Goal: Task Accomplishment & Management: Use online tool/utility

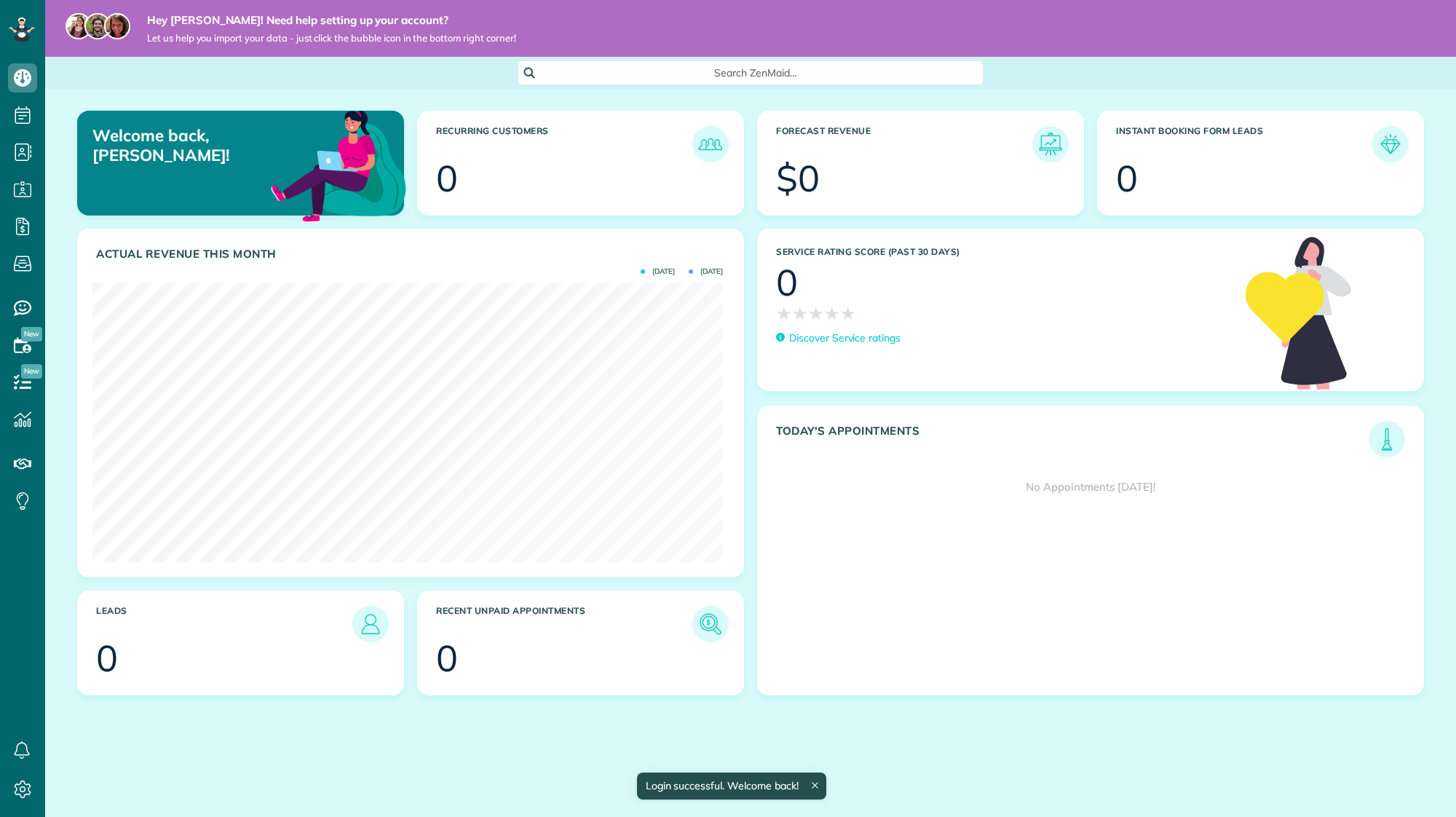
scroll to position [279, 629]
click at [1427, 783] on icon "Open Intercom Messenger" at bounding box center [1423, 784] width 17 height 19
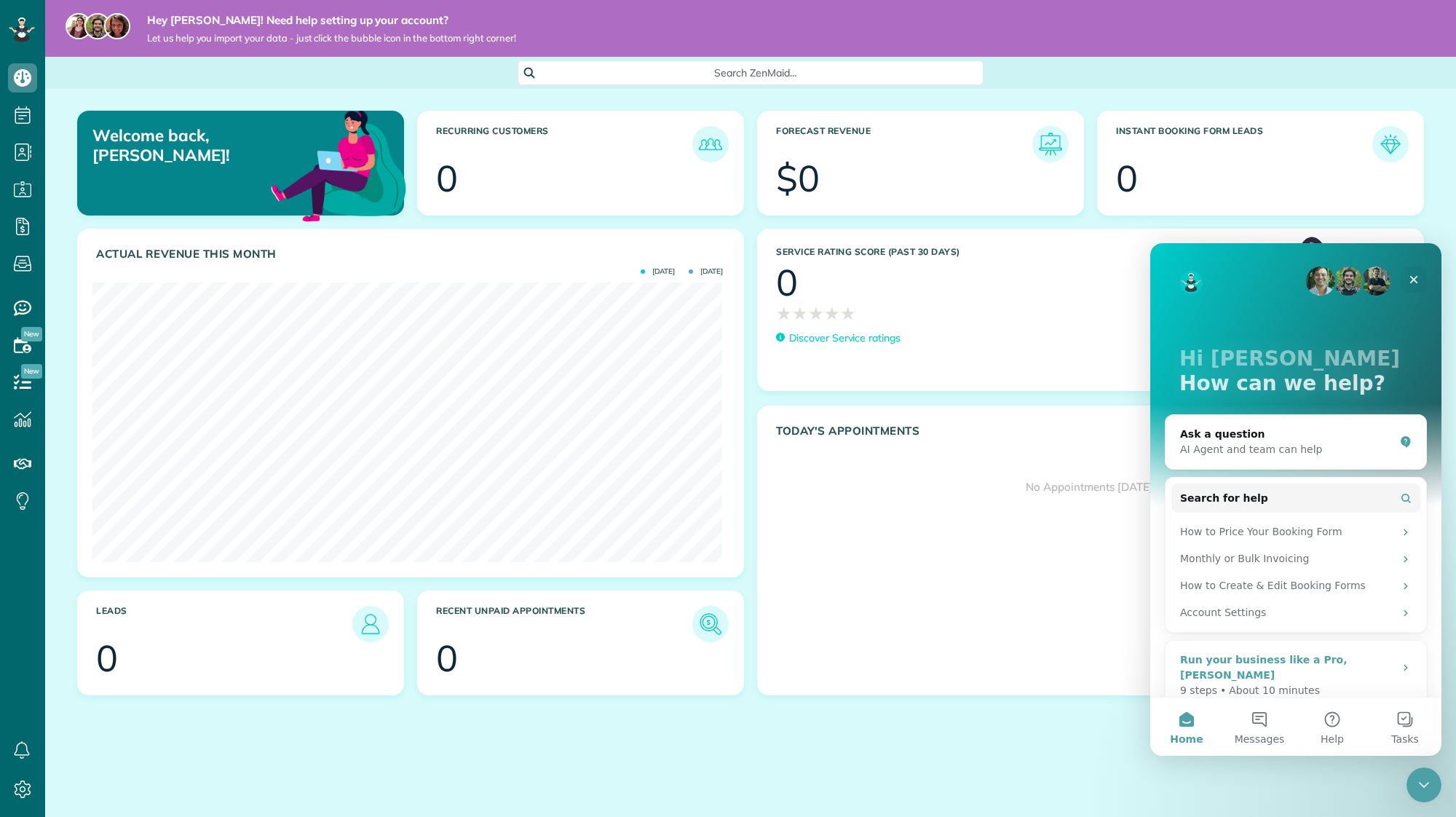
scroll to position [39, 0]
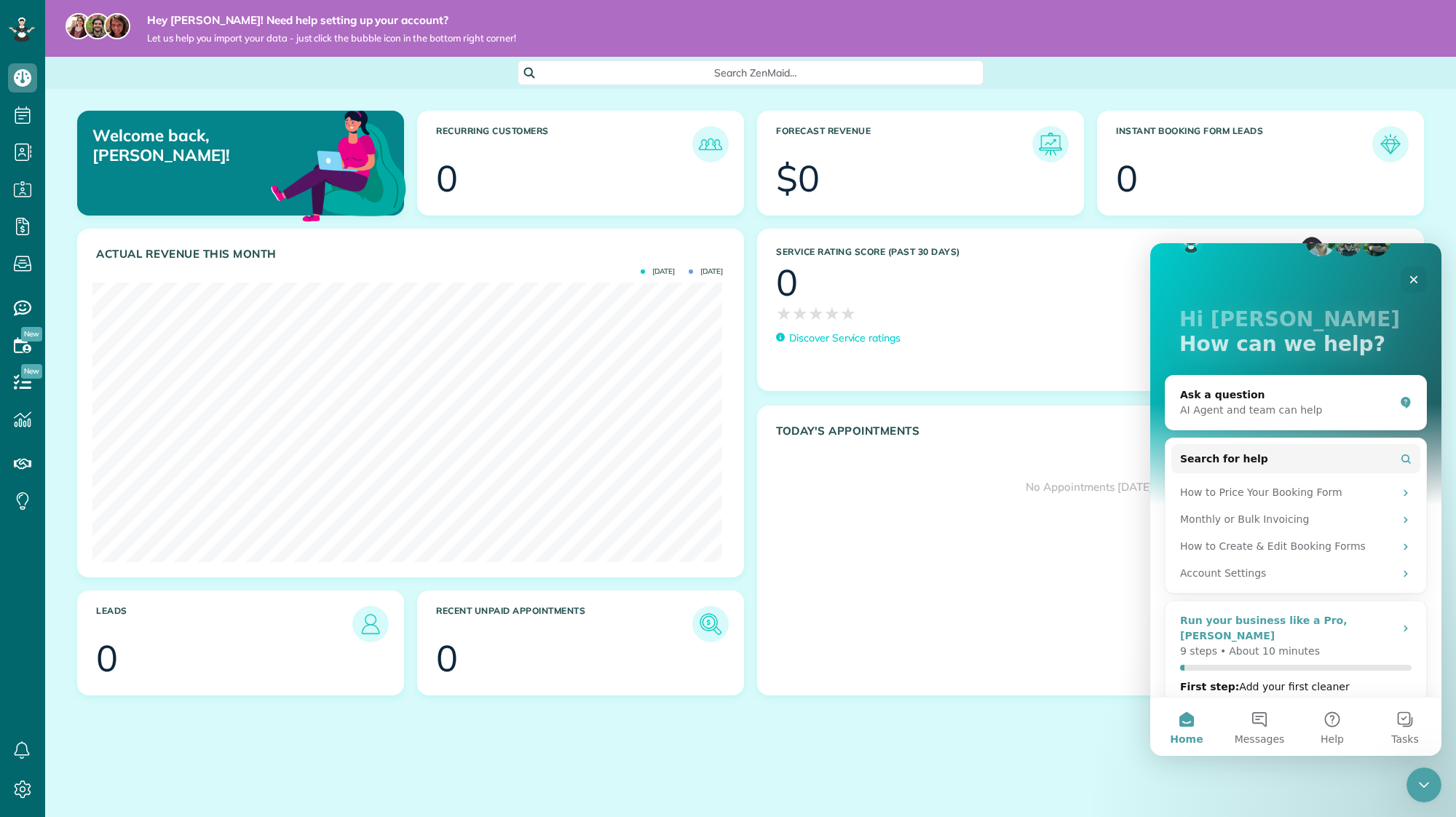
click at [1328, 647] on div "9 steps • About 10 minutes" at bounding box center [1295, 657] width 231 height 27
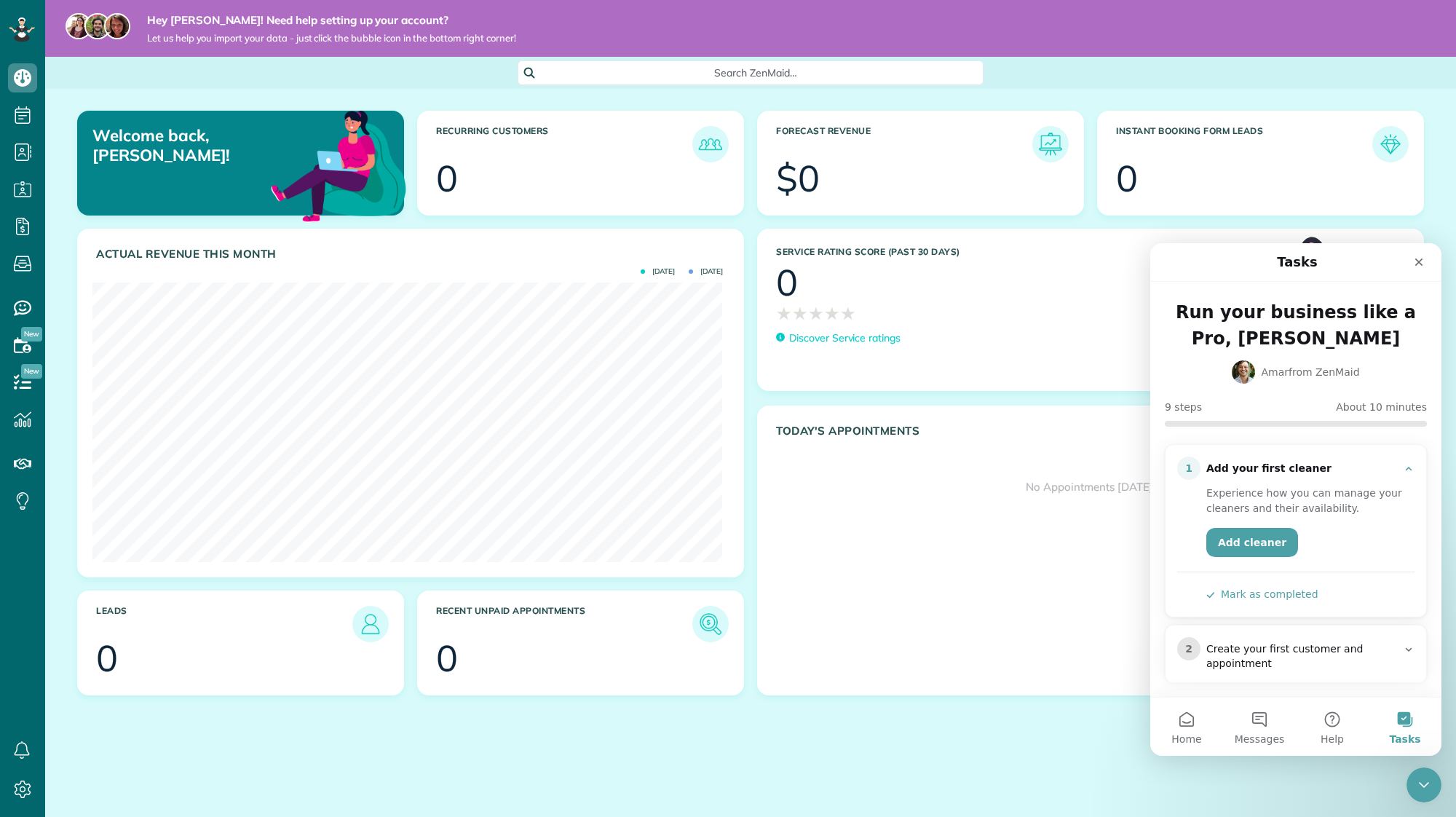
click at [1296, 593] on button "Mark as completed" at bounding box center [1262, 594] width 112 height 15
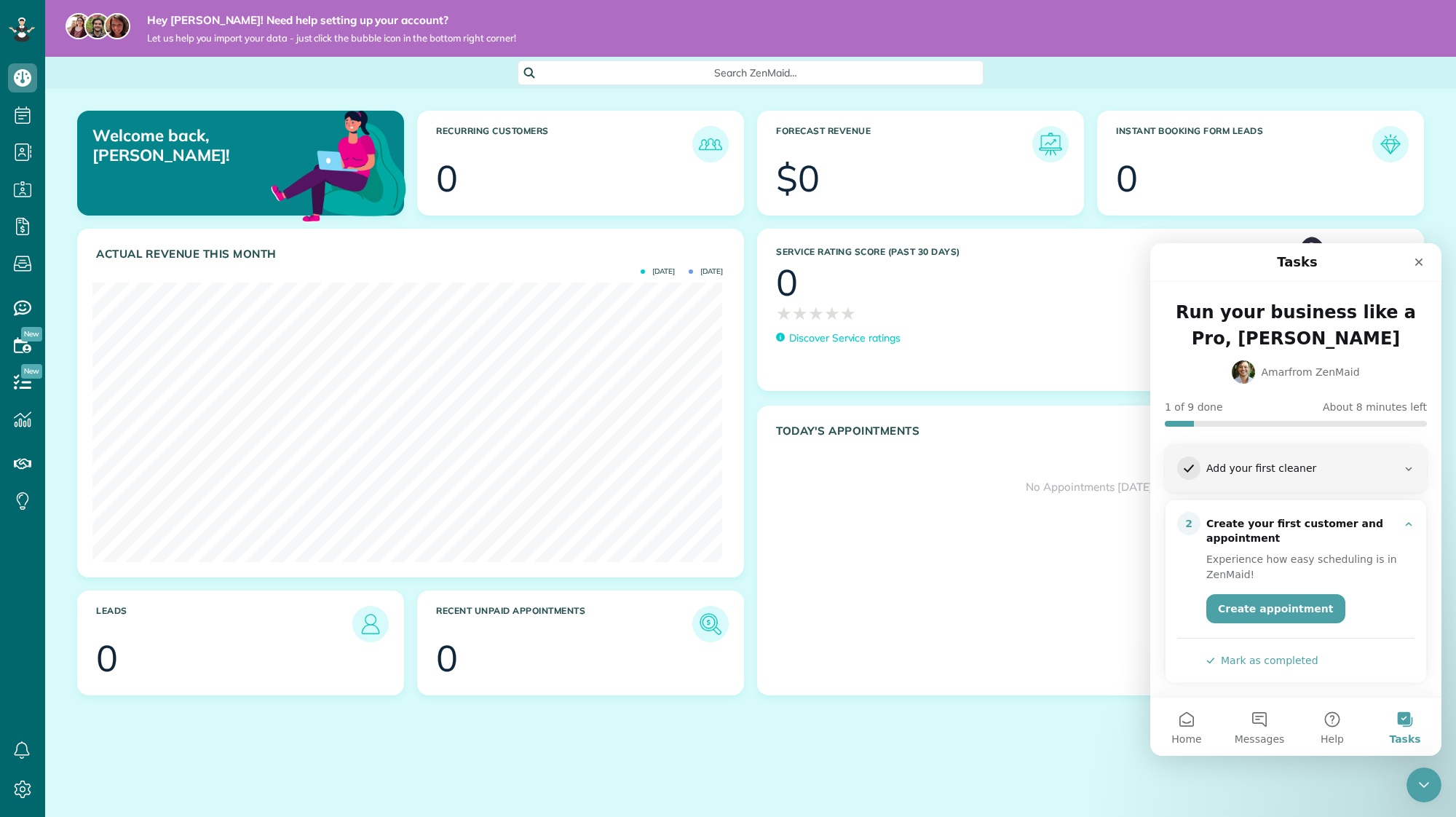
click at [1285, 653] on button "Mark as completed" at bounding box center [1262, 660] width 112 height 15
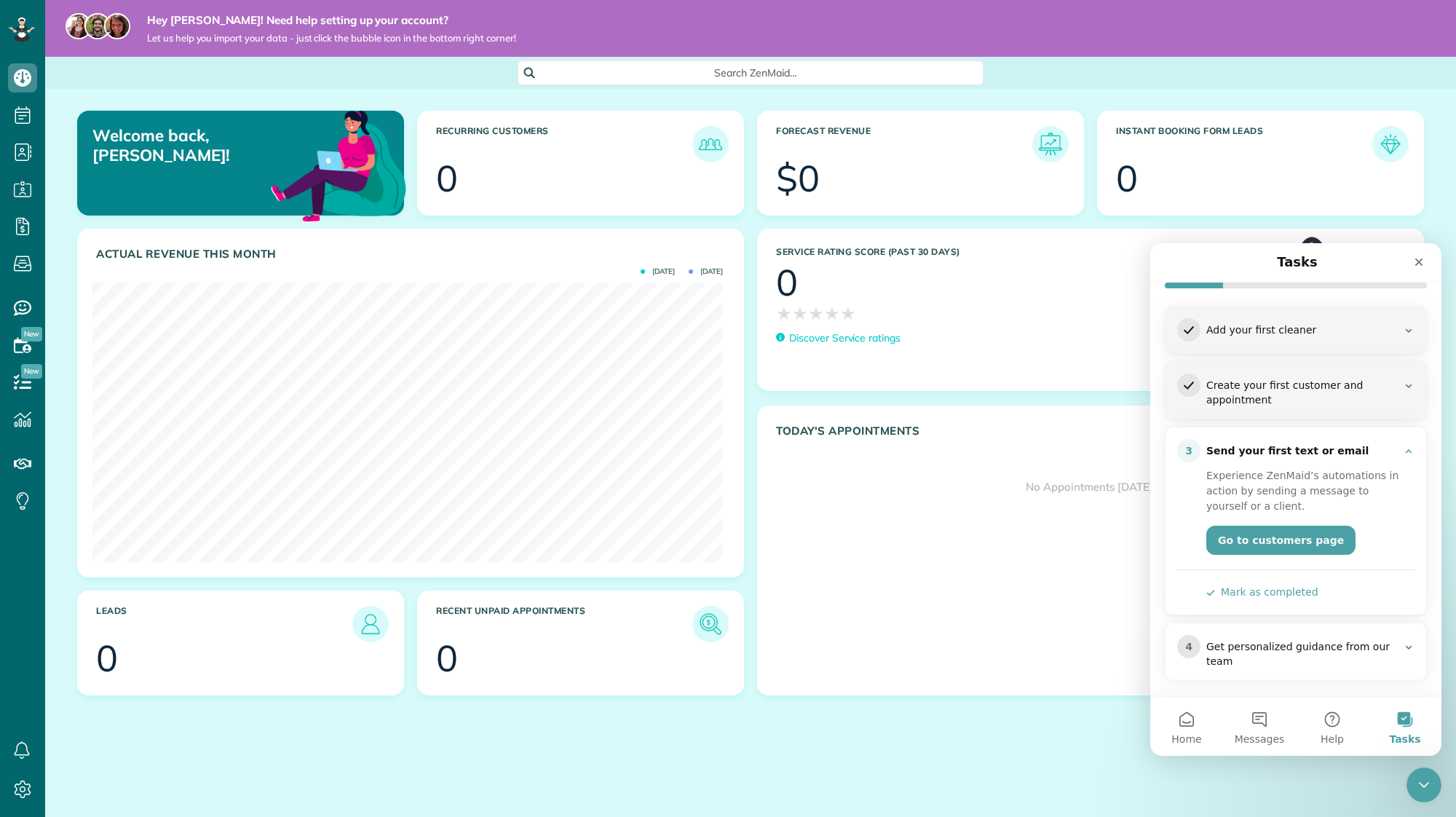
scroll to position [141, 0]
click at [1280, 593] on button "Mark as completed" at bounding box center [1262, 589] width 112 height 15
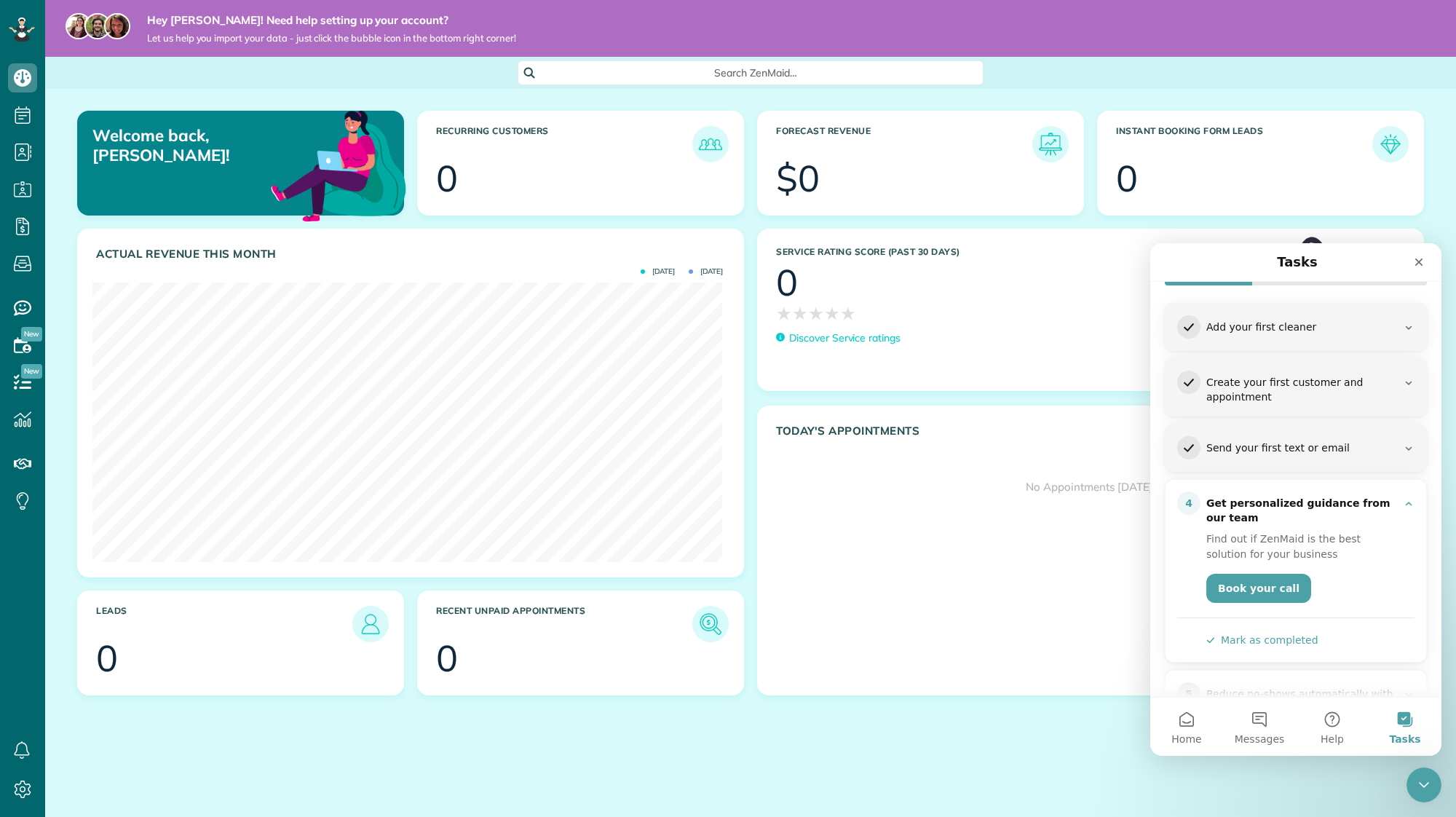
click at [1278, 641] on button "Mark as completed" at bounding box center [1262, 640] width 112 height 15
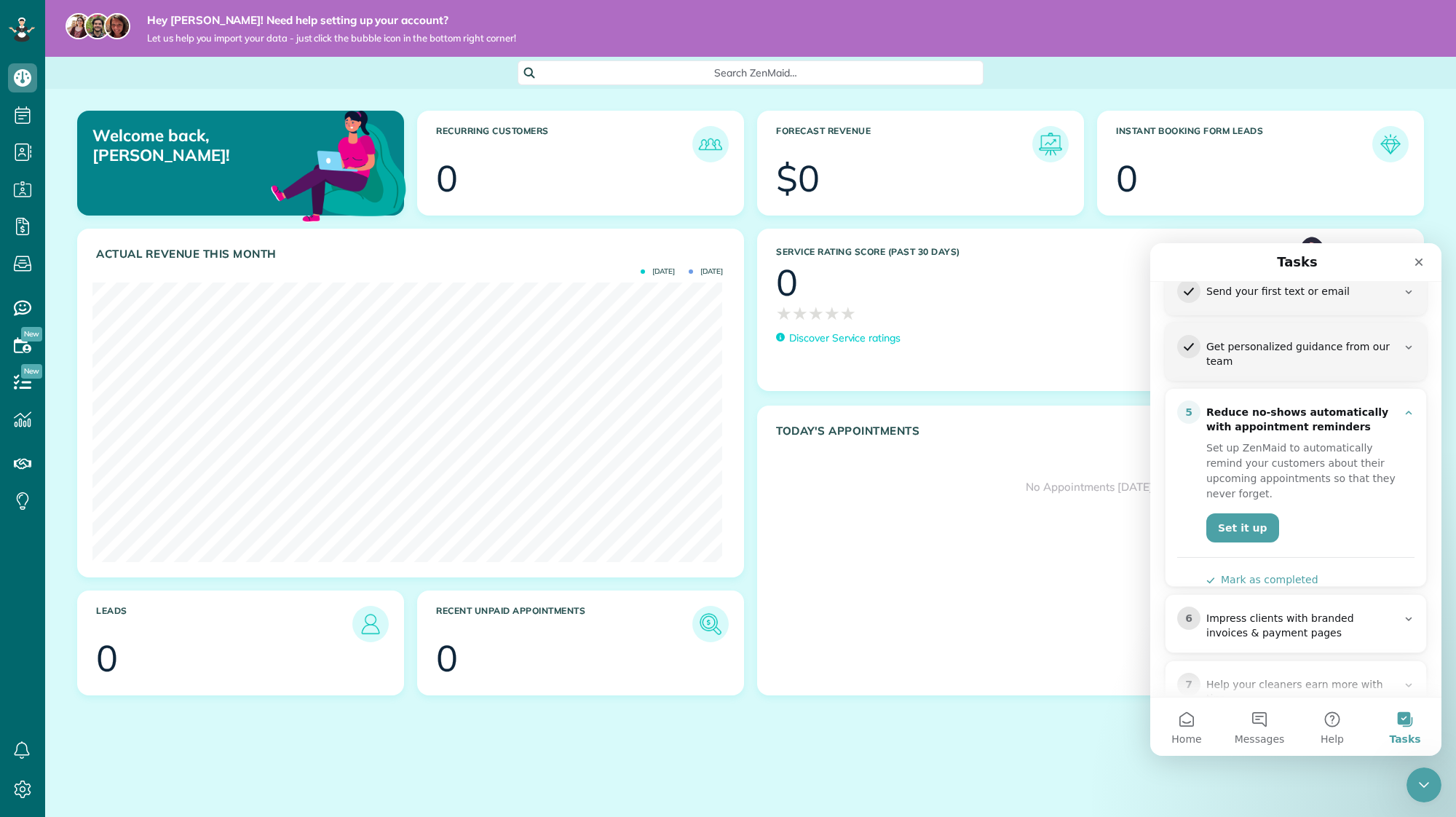
scroll to position [298, 0]
click at [1269, 572] on button "Mark as completed" at bounding box center [1262, 580] width 112 height 15
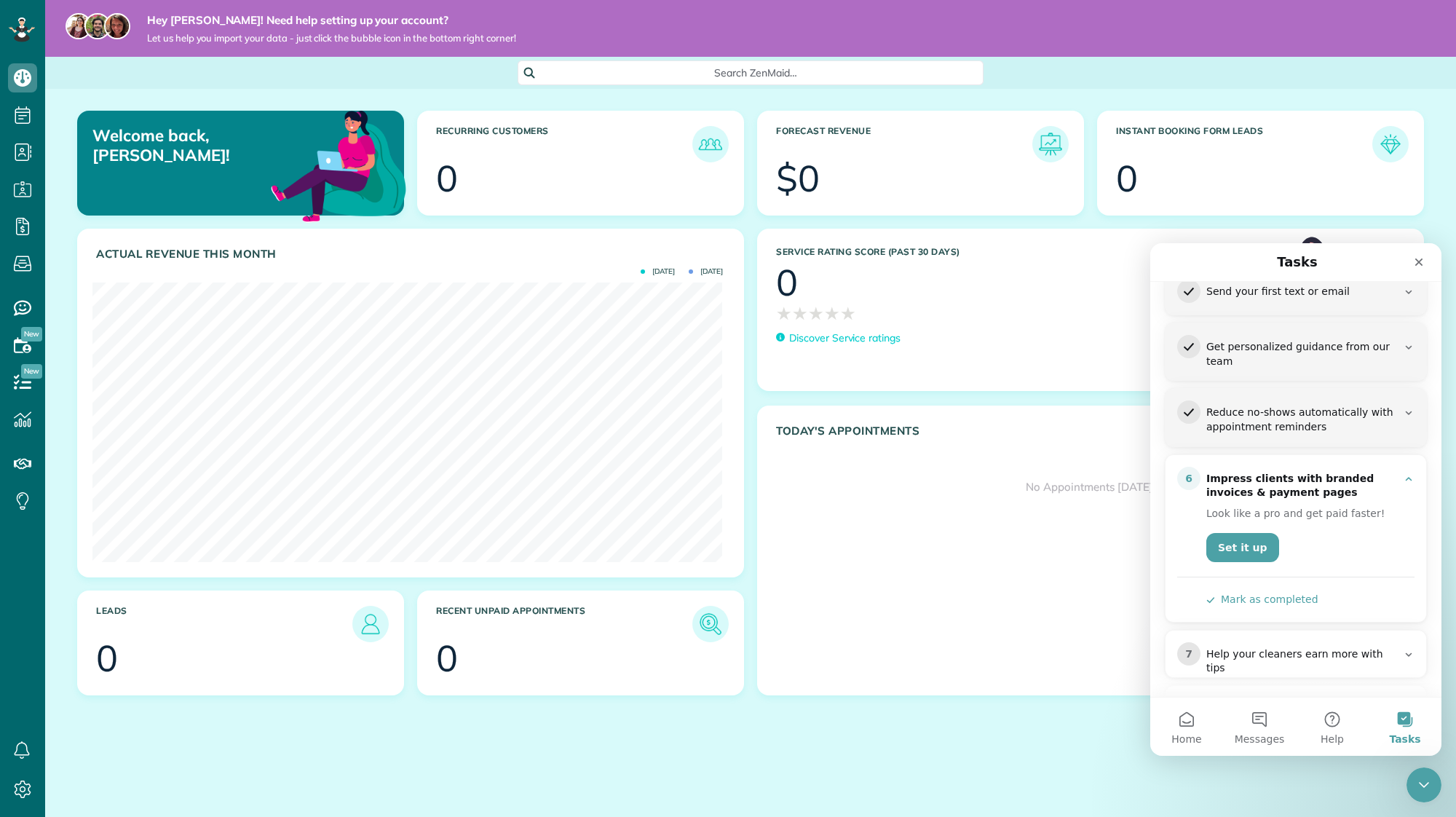
click at [1267, 596] on button "Mark as completed" at bounding box center [1262, 599] width 112 height 15
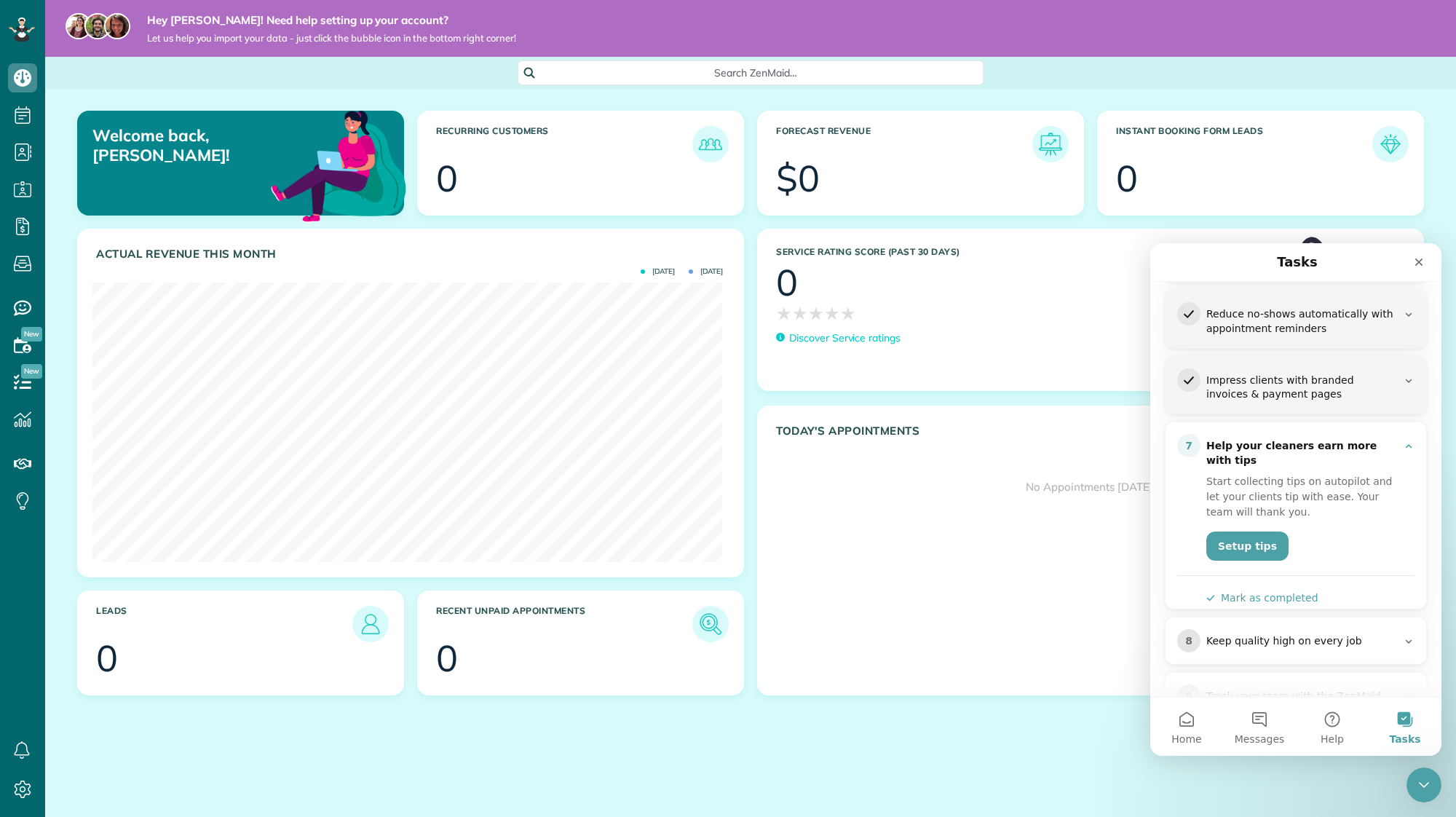
scroll to position [397, 0]
click at [1267, 589] on button "Mark as completed" at bounding box center [1262, 597] width 112 height 15
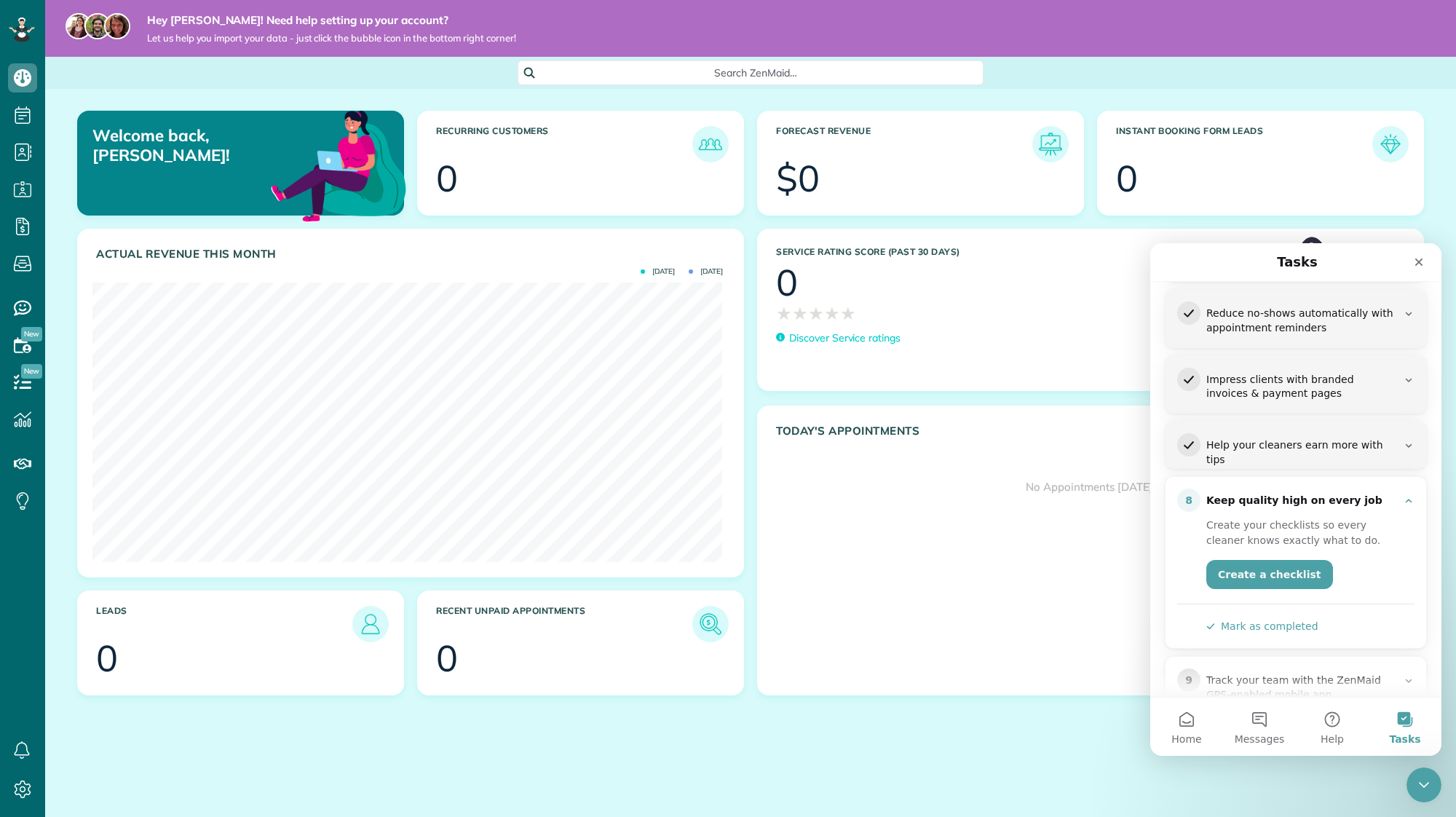
click at [1277, 623] on button "Mark as completed" at bounding box center [1262, 626] width 112 height 15
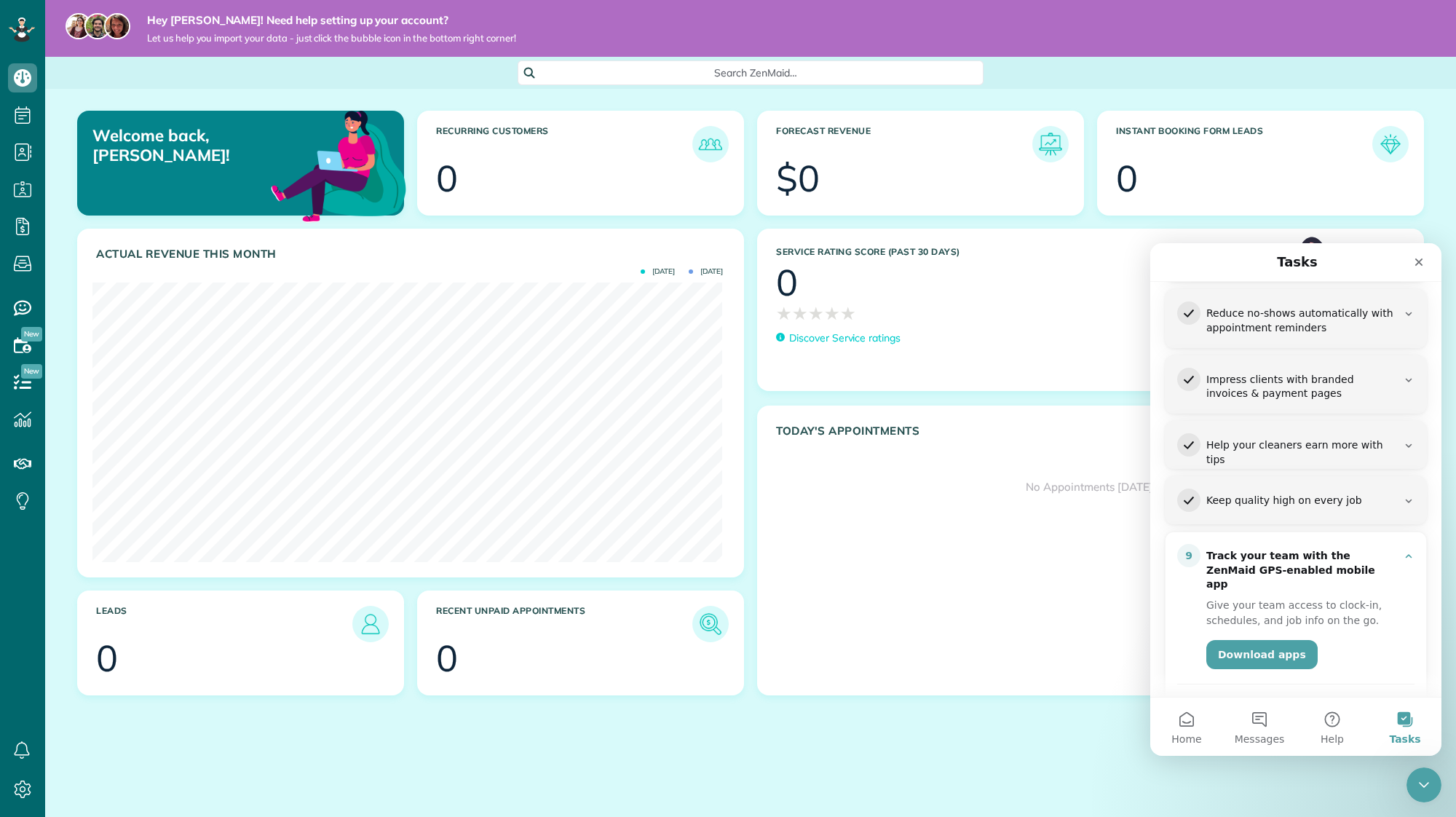
scroll to position [433, 0]
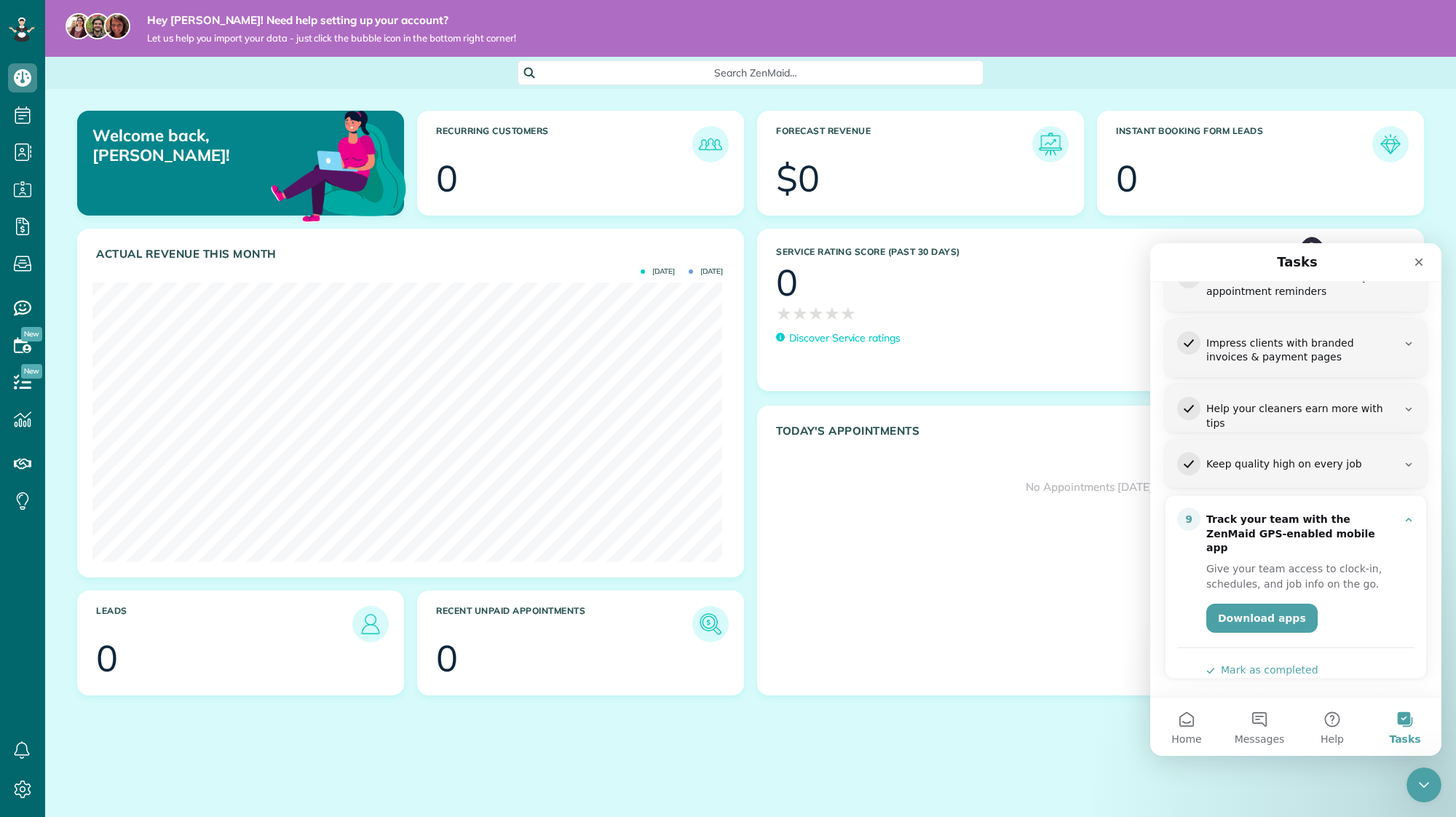
click at [1283, 663] on button "Mark as completed" at bounding box center [1262, 670] width 112 height 15
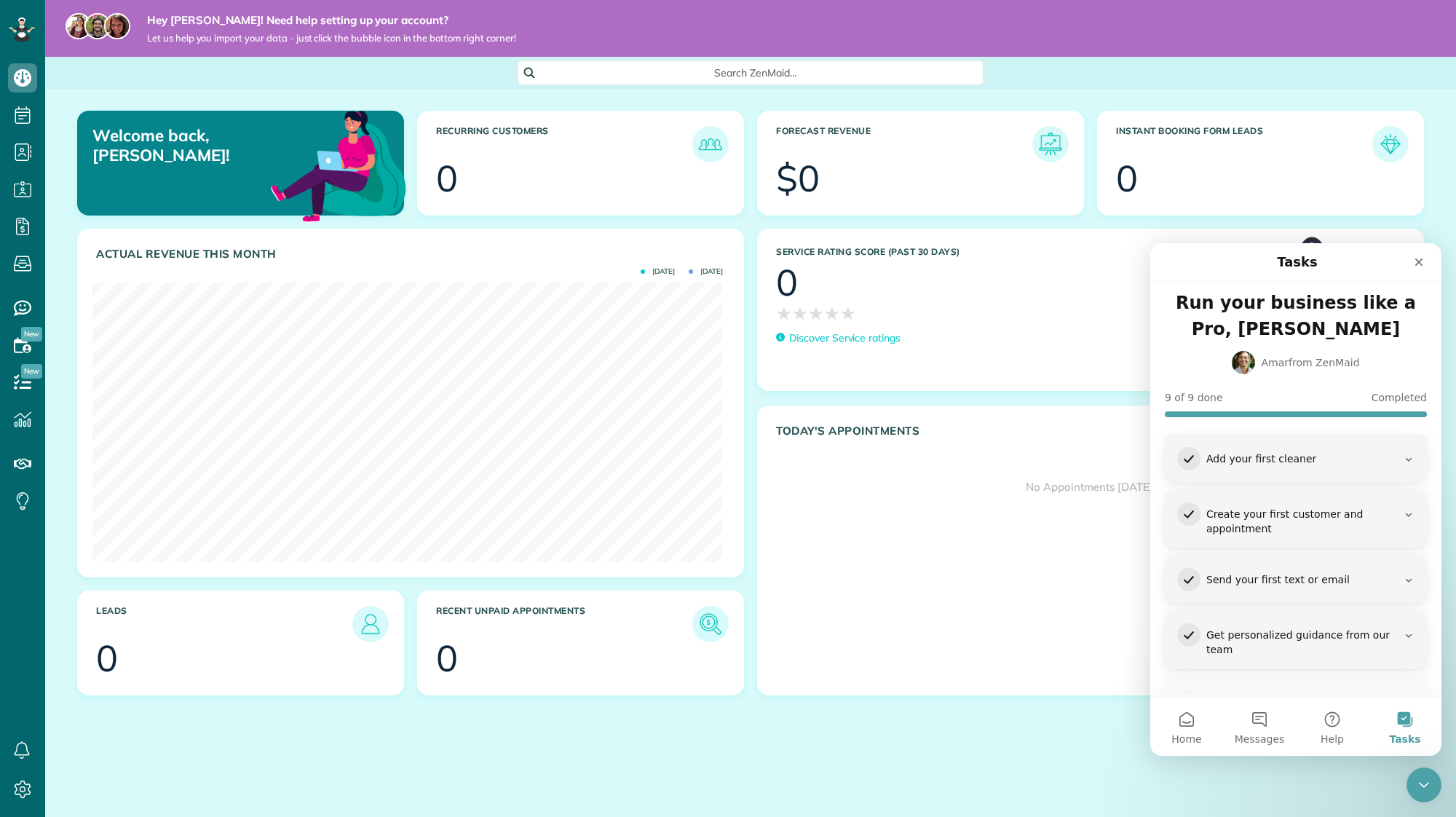
scroll to position [0, 0]
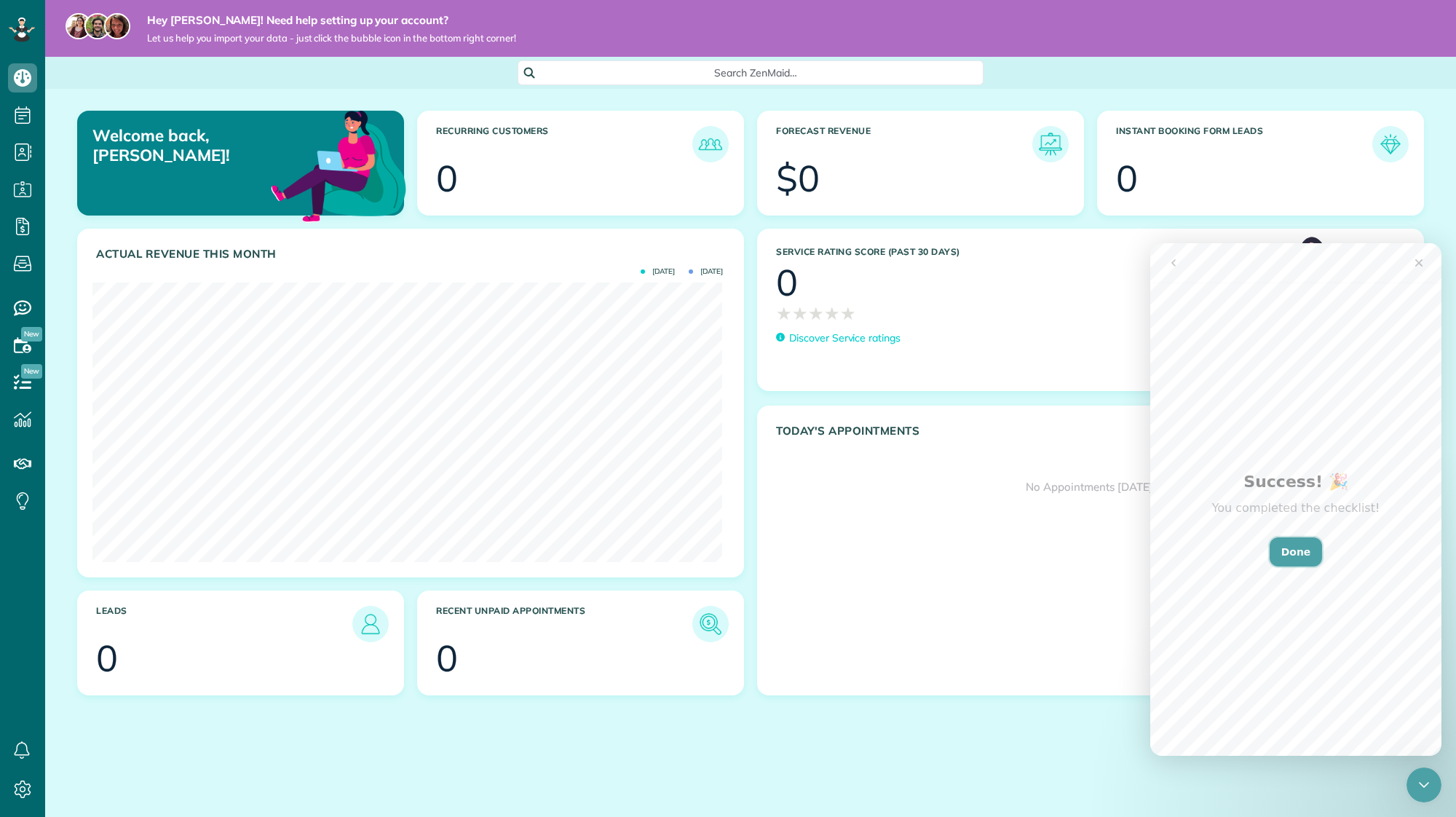
click at [1295, 538] on button "Done" at bounding box center [1296, 552] width 53 height 29
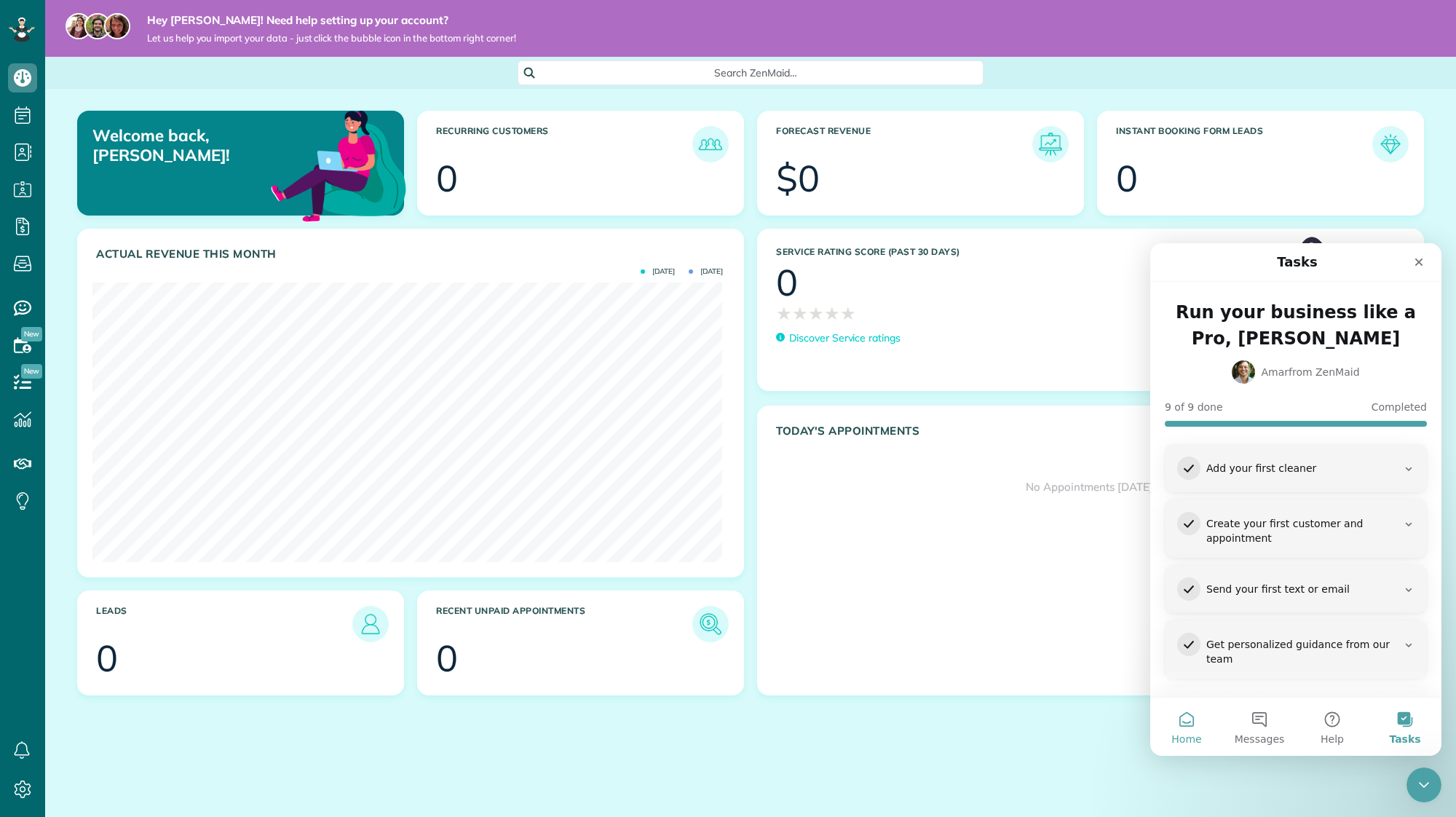
click at [1180, 727] on button "Home" at bounding box center [1186, 726] width 73 height 58
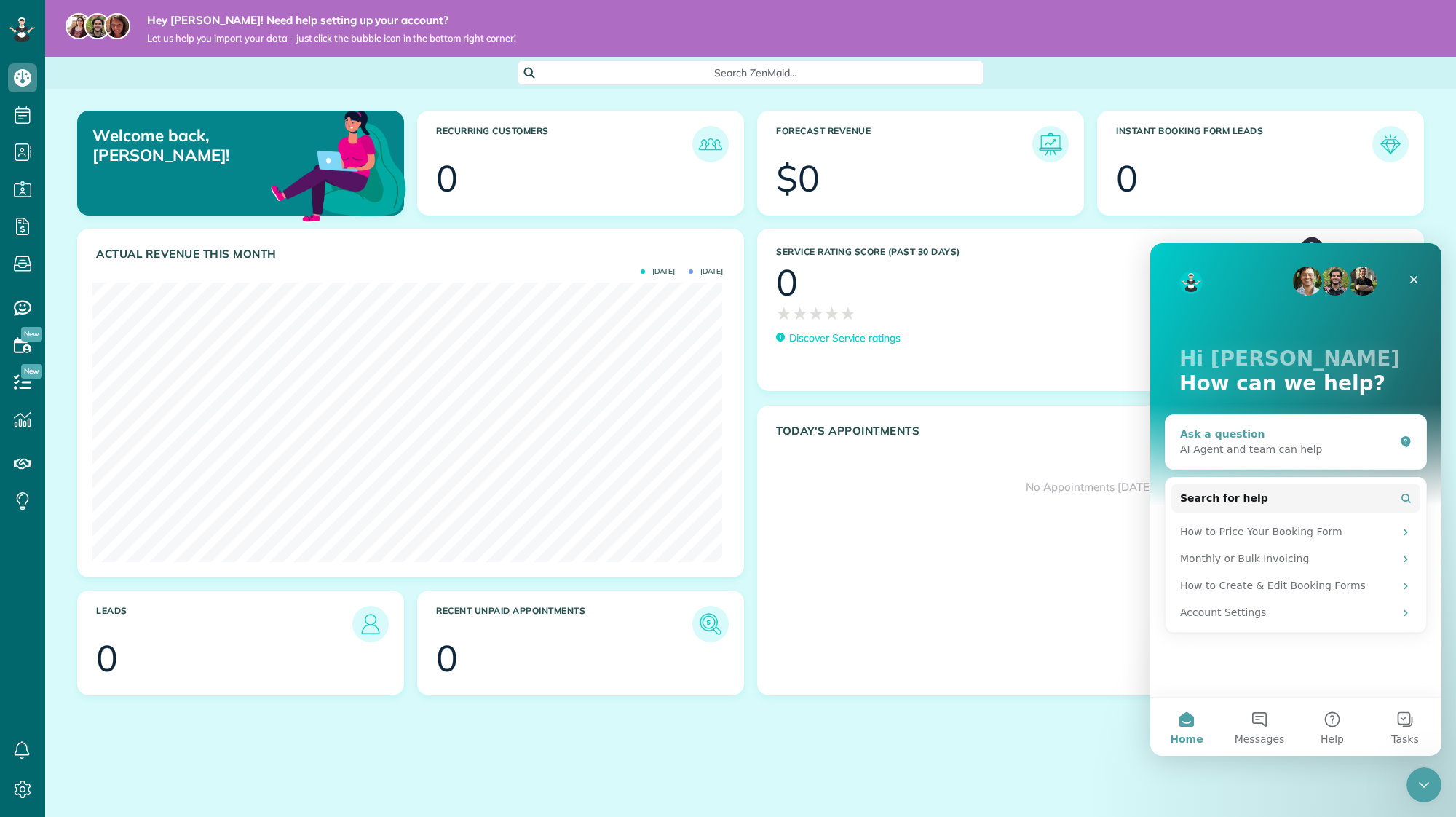
click at [1345, 440] on div "Ask a question" at bounding box center [1287, 434] width 214 height 15
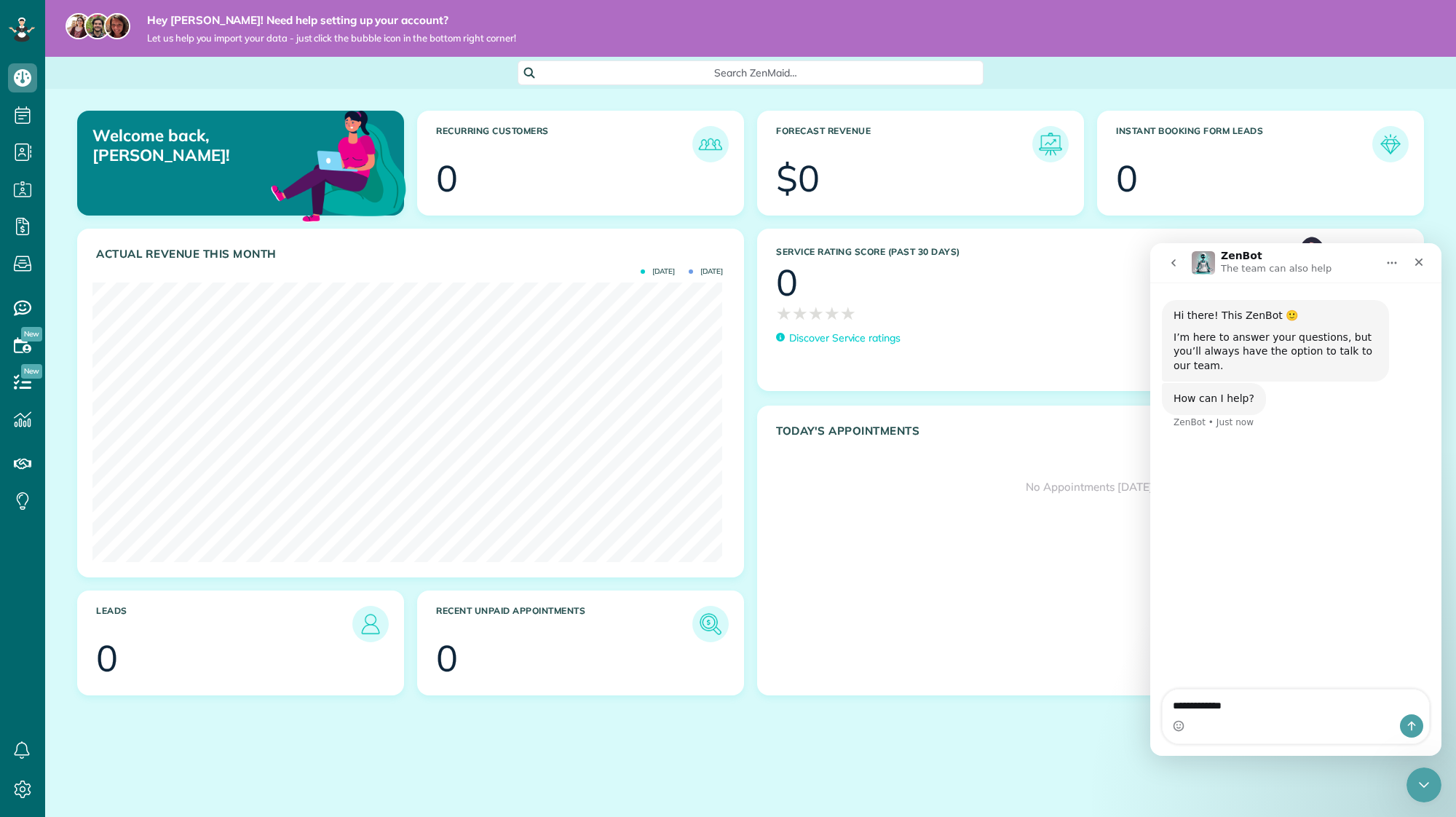
type textarea "**********"
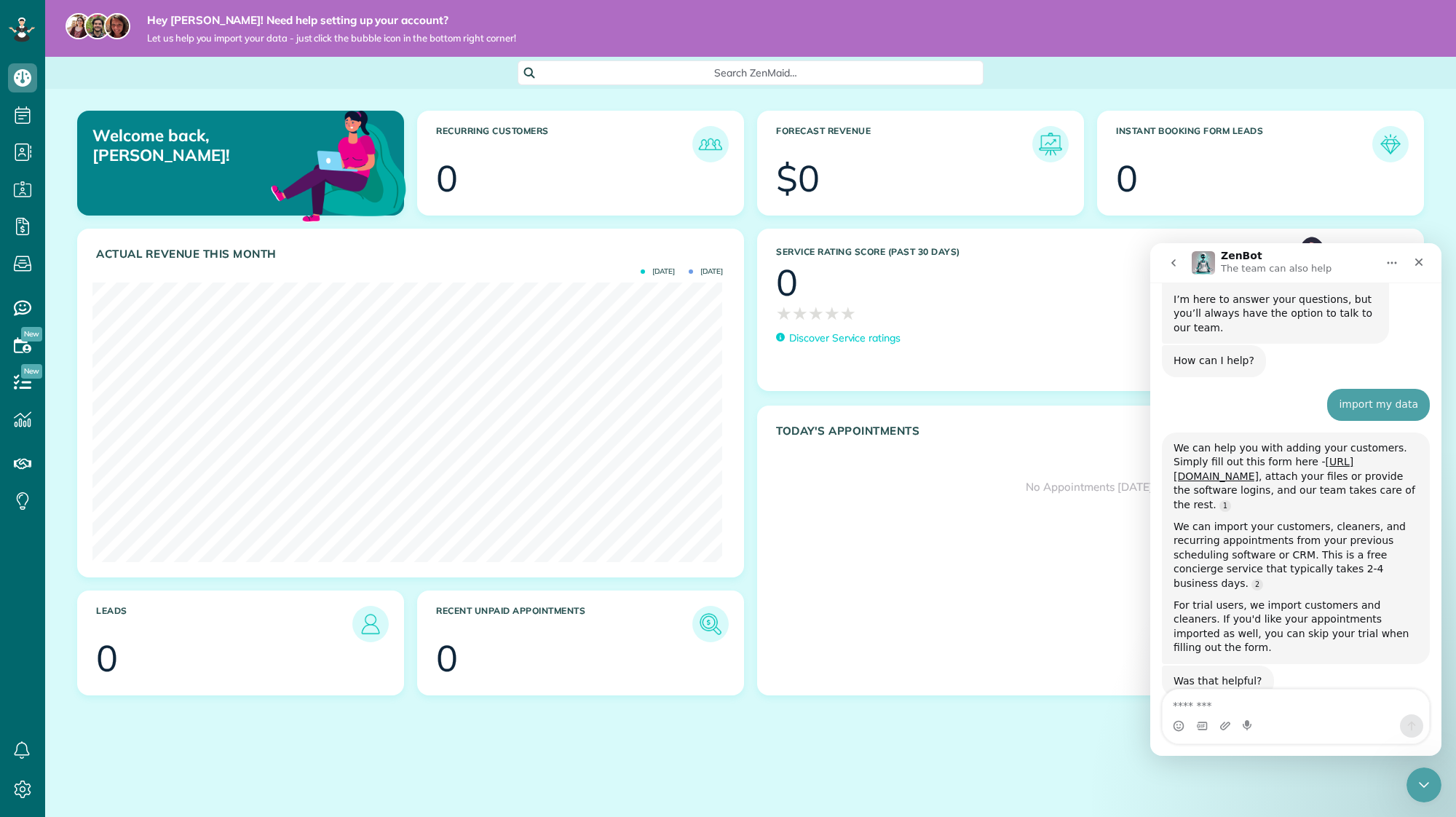
scroll to position [36, 0]
click at [1308, 458] on link "[URL][DOMAIN_NAME]" at bounding box center [1263, 470] width 179 height 26
click at [32, 787] on icon at bounding box center [22, 789] width 29 height 29
